Goal: Transaction & Acquisition: Purchase product/service

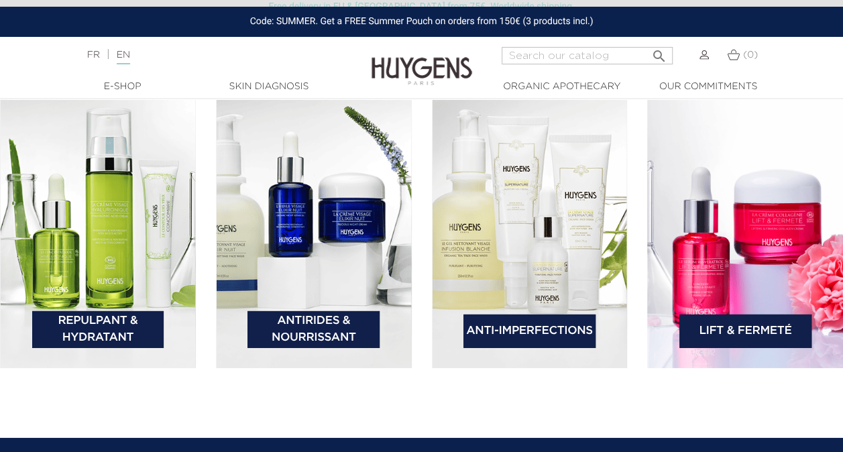
scroll to position [1922, 0]
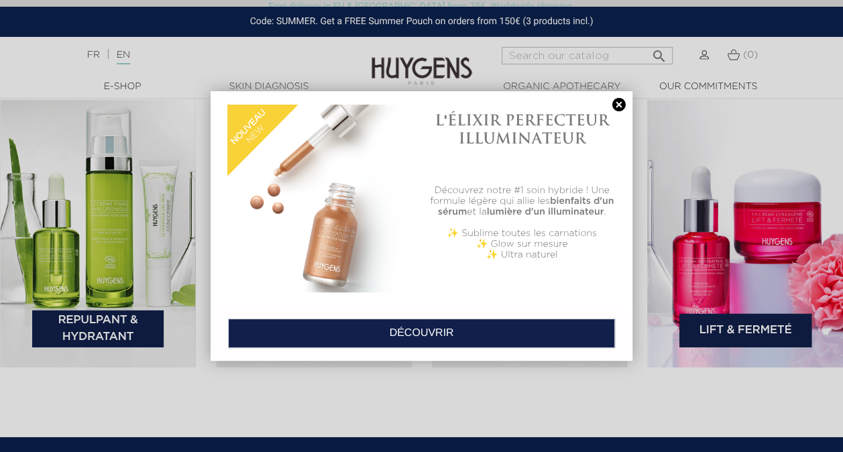
click at [614, 103] on link at bounding box center [619, 105] width 19 height 14
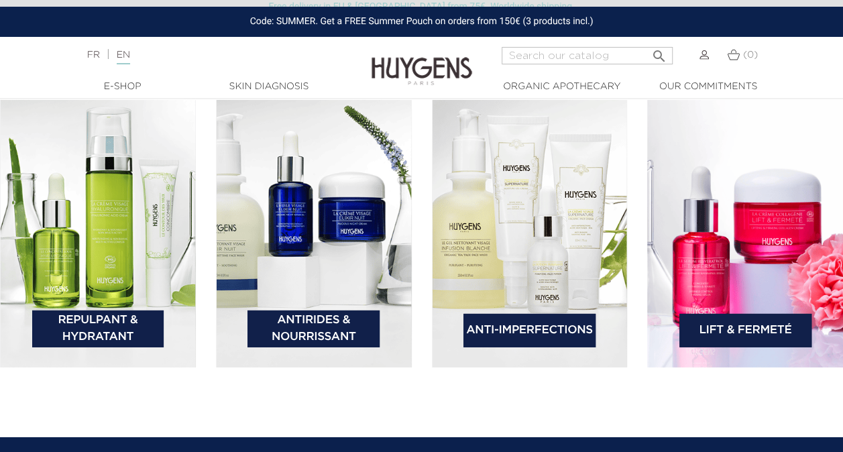
click at [107, 214] on img at bounding box center [98, 226] width 196 height 282
click at [112, 322] on link "Repulpant & Hydratant" at bounding box center [98, 329] width 132 height 37
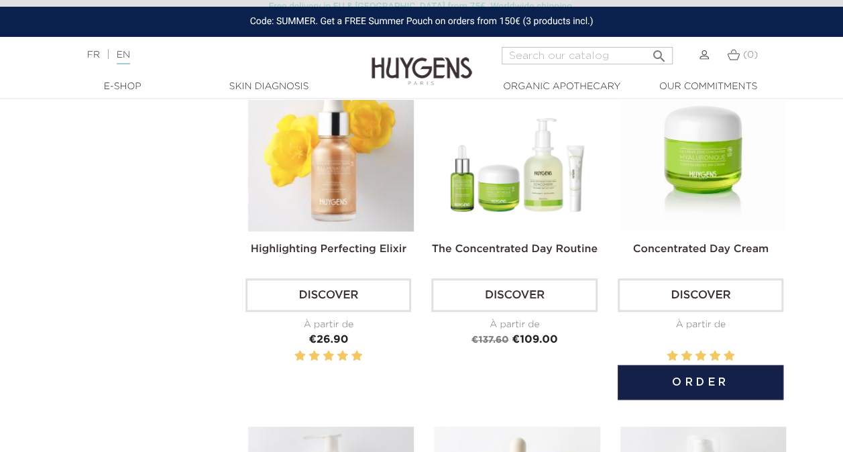
scroll to position [402, 0]
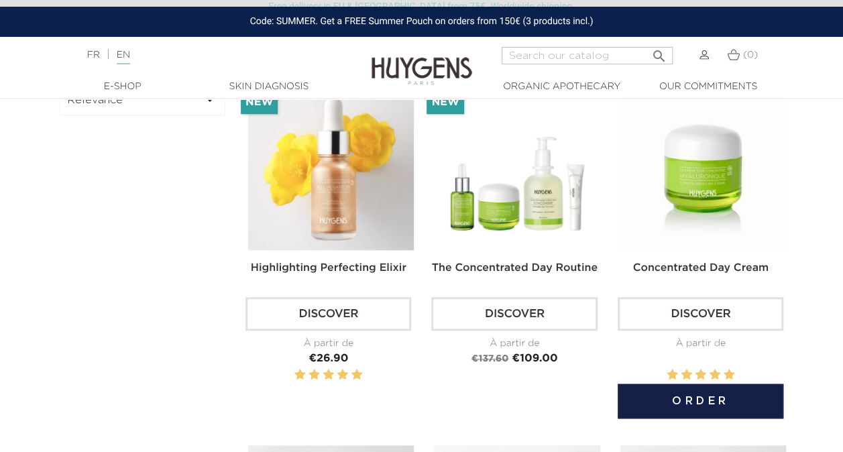
click at [692, 160] on img at bounding box center [703, 168] width 166 height 166
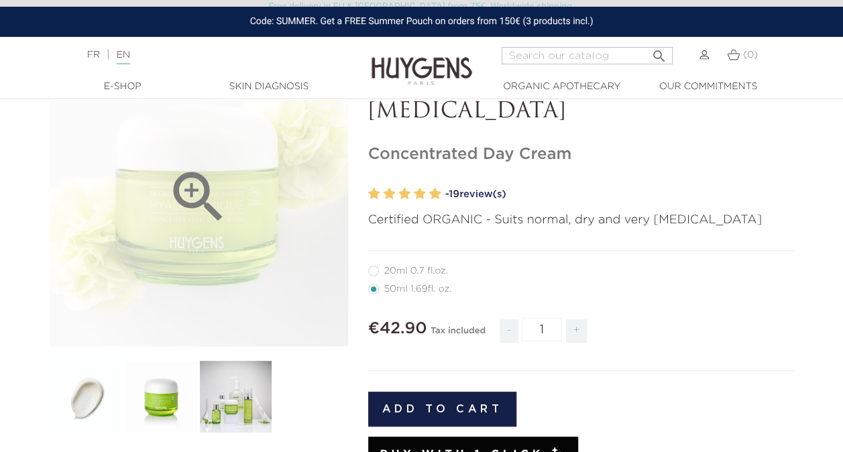
scroll to position [134, 0]
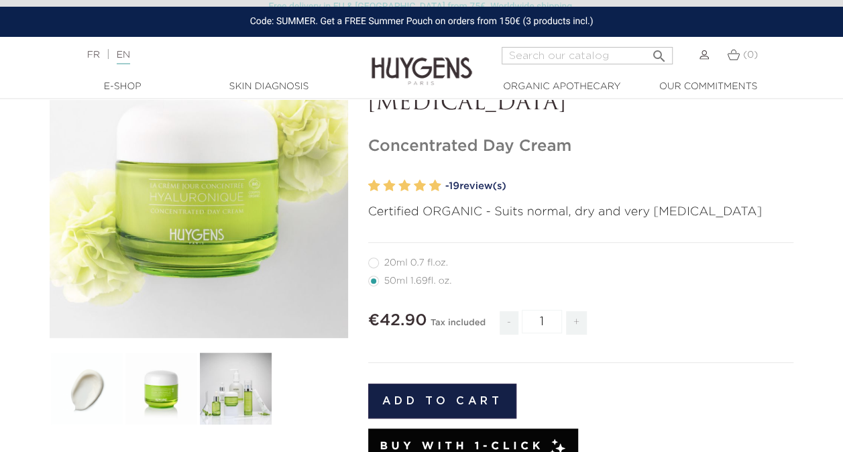
click at [473, 180] on link "- 19 review(s)" at bounding box center [619, 186] width 349 height 20
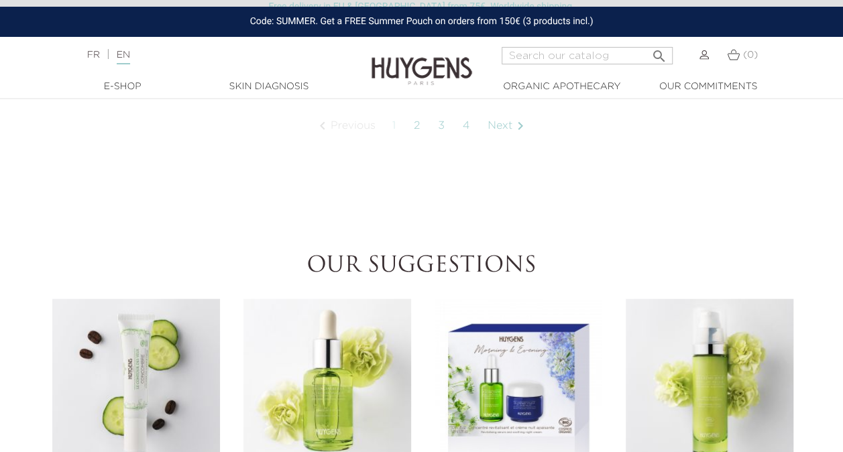
scroll to position [1484, 0]
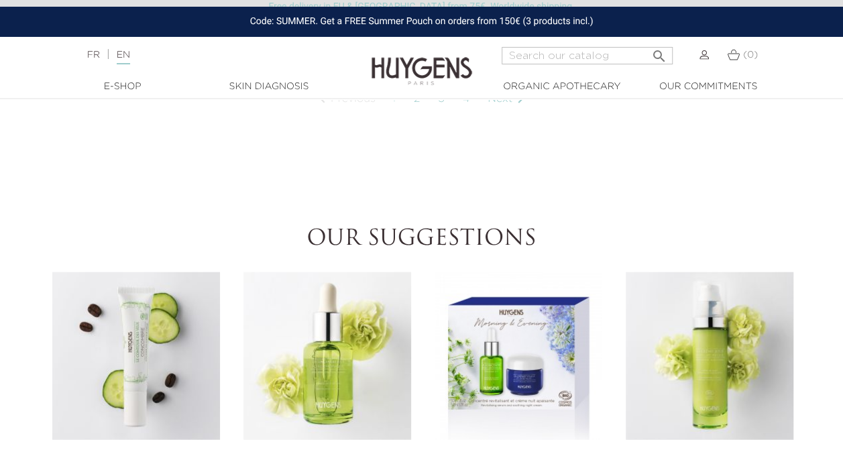
click at [322, 329] on img at bounding box center [327, 356] width 168 height 168
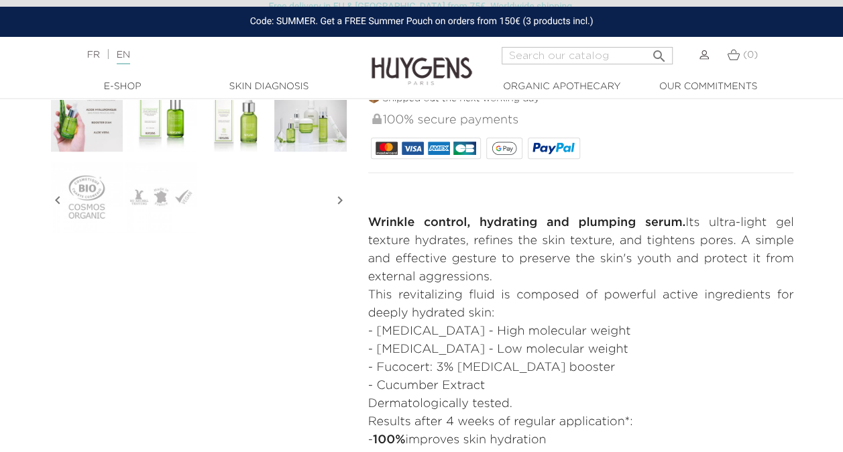
scroll to position [537, 0]
